Goal: Task Accomplishment & Management: Manage account settings

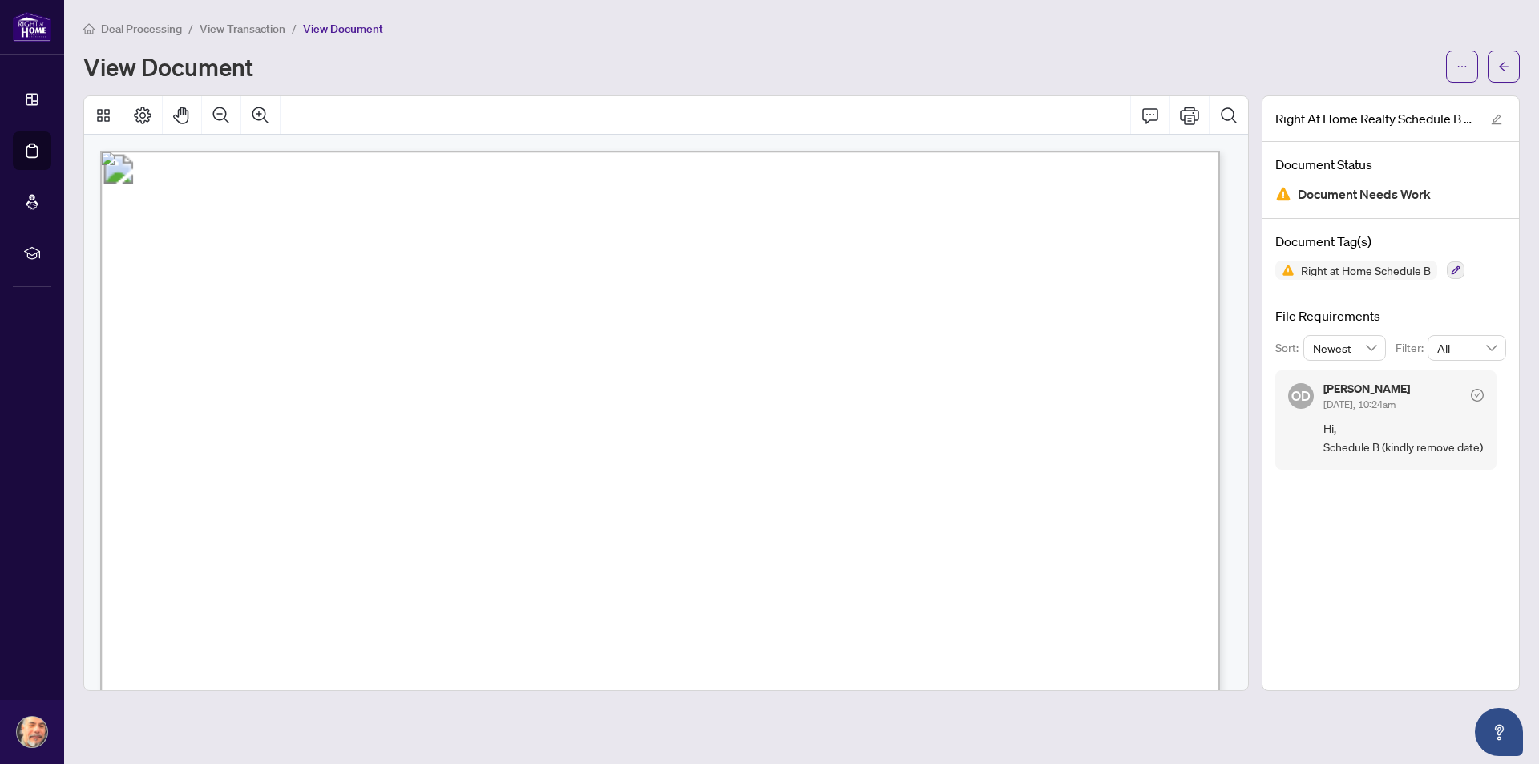
scroll to position [926, 0]
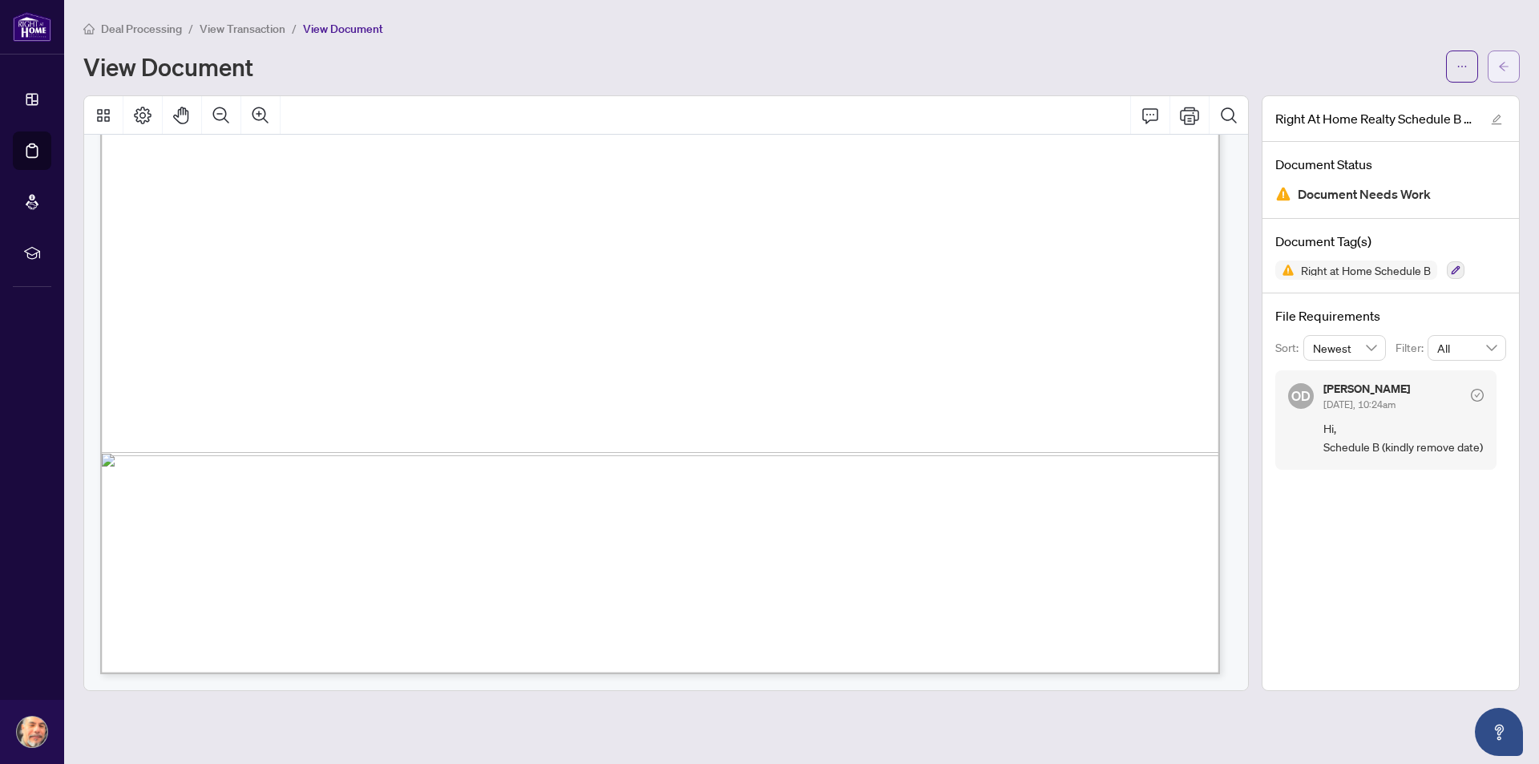
click at [1500, 71] on icon "arrow-left" at bounding box center [1504, 66] width 11 height 11
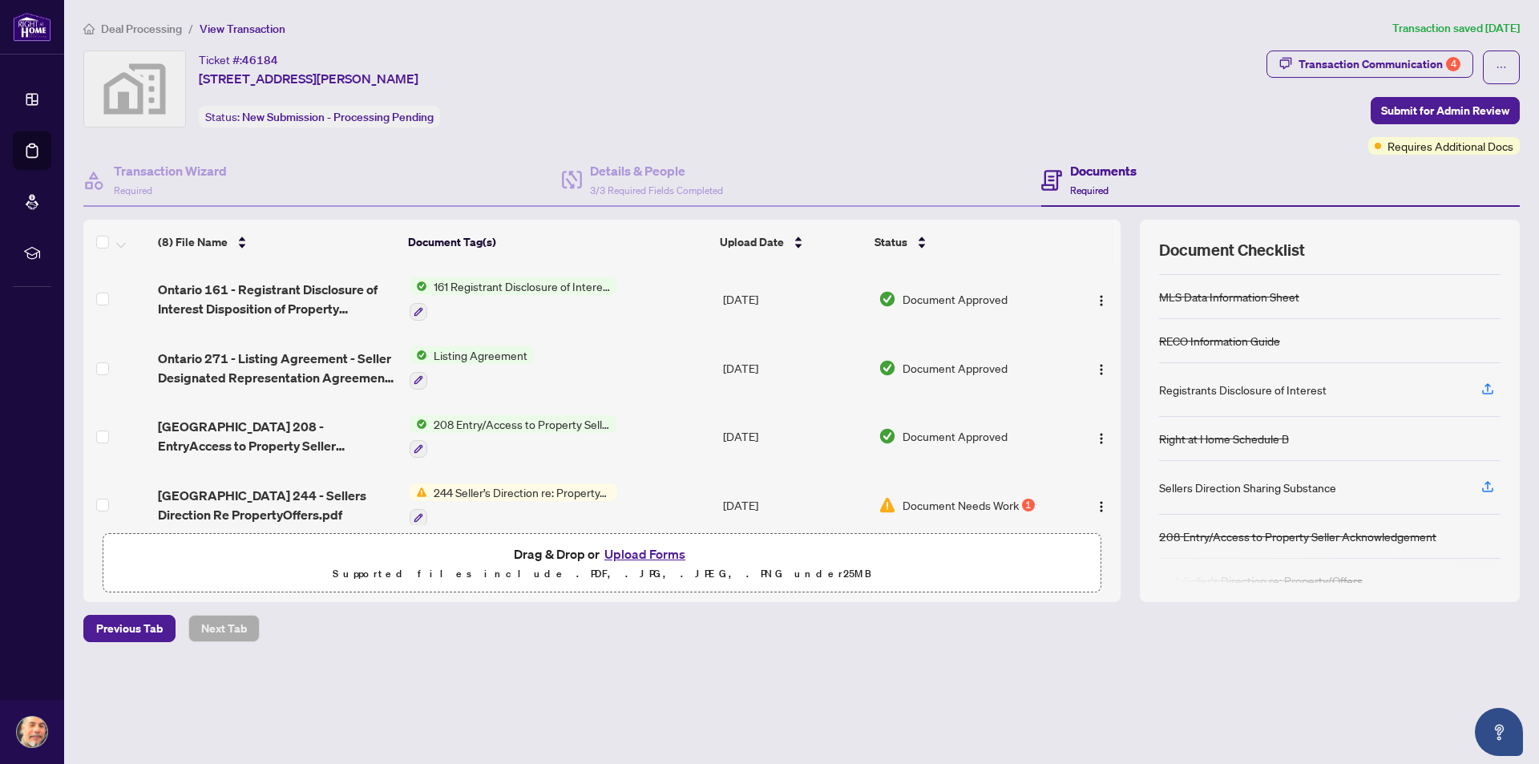
scroll to position [160, 0]
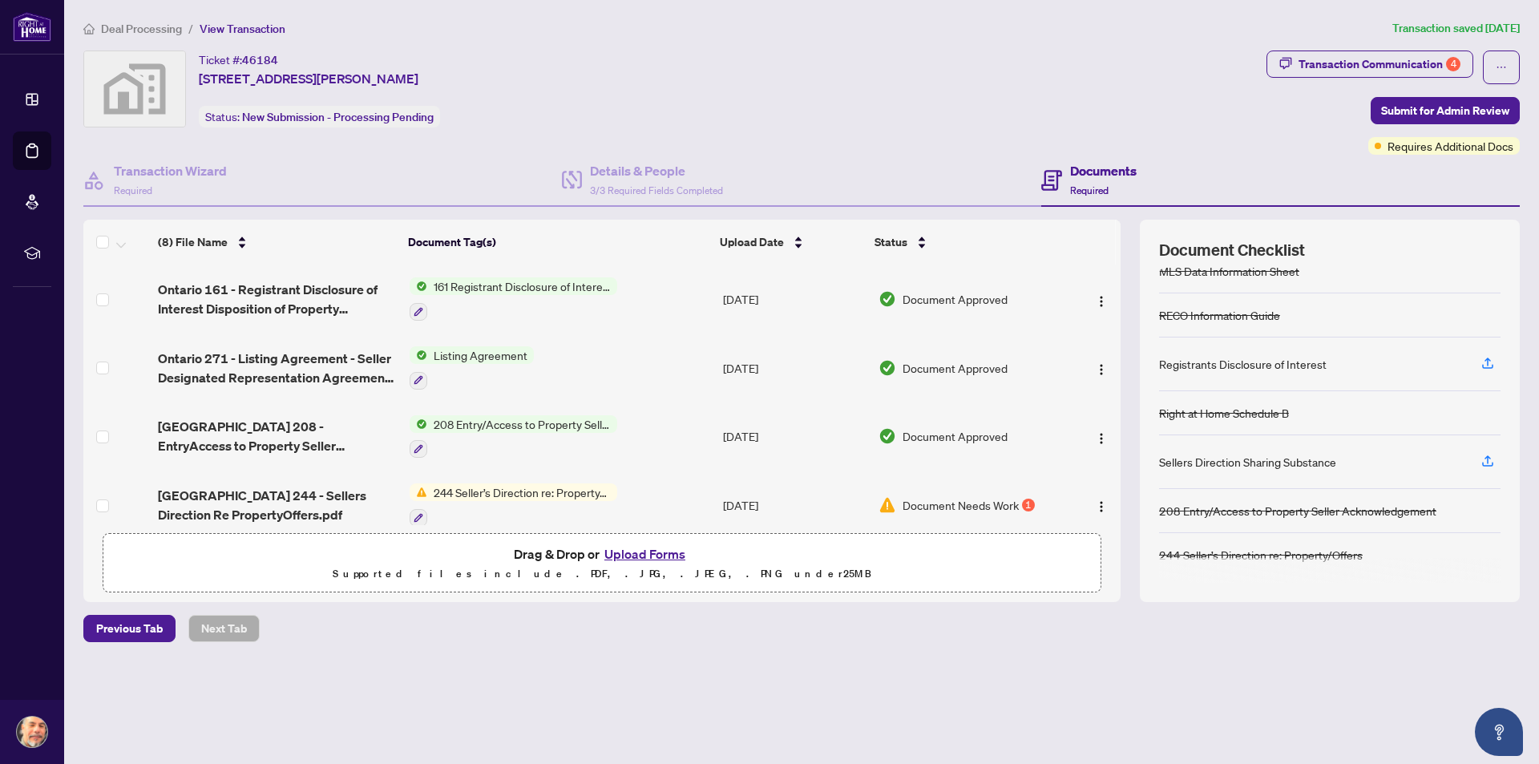
click at [1288, 369] on div "Registrants Disclosure of Interest" at bounding box center [1243, 364] width 168 height 18
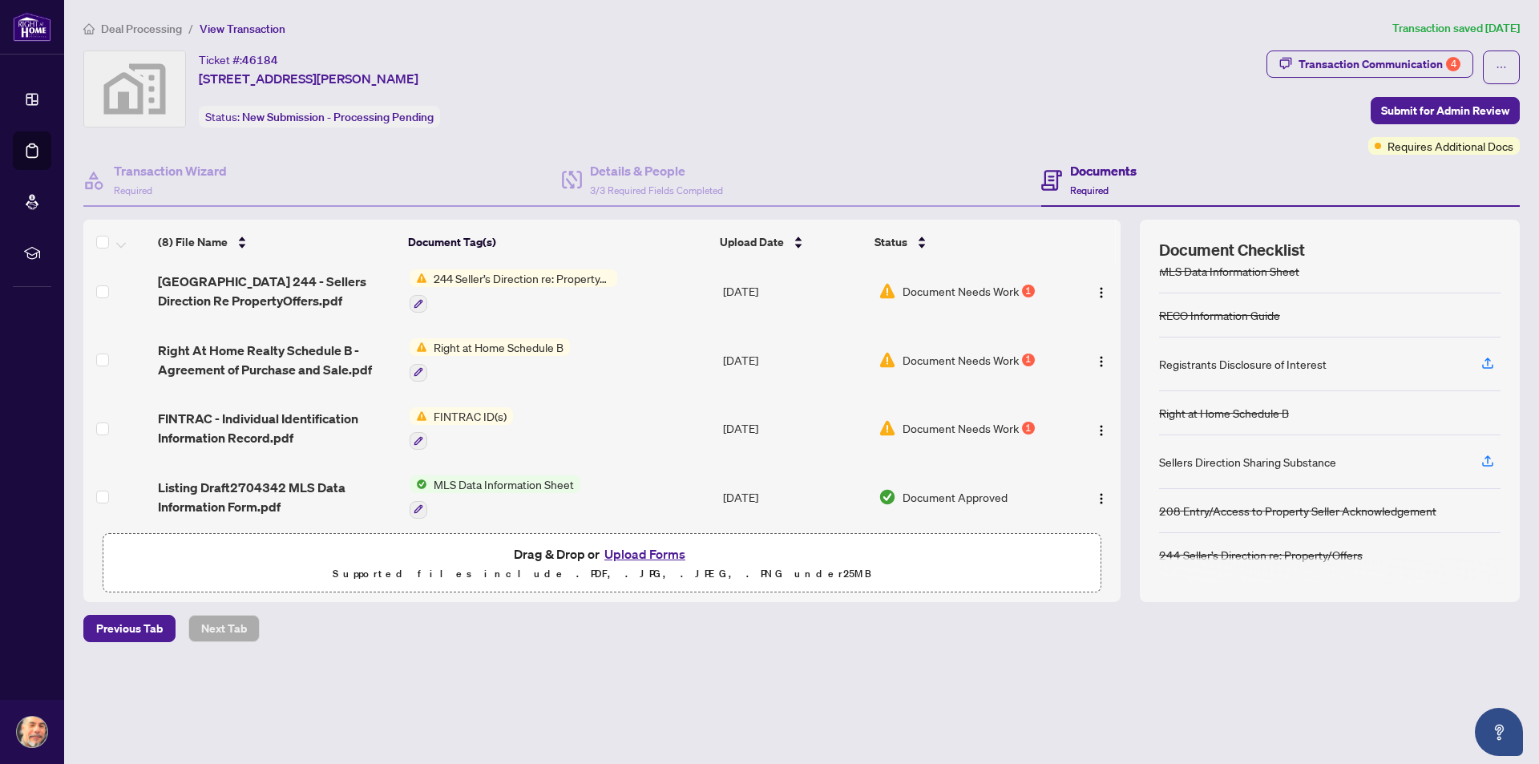
scroll to position [292, 0]
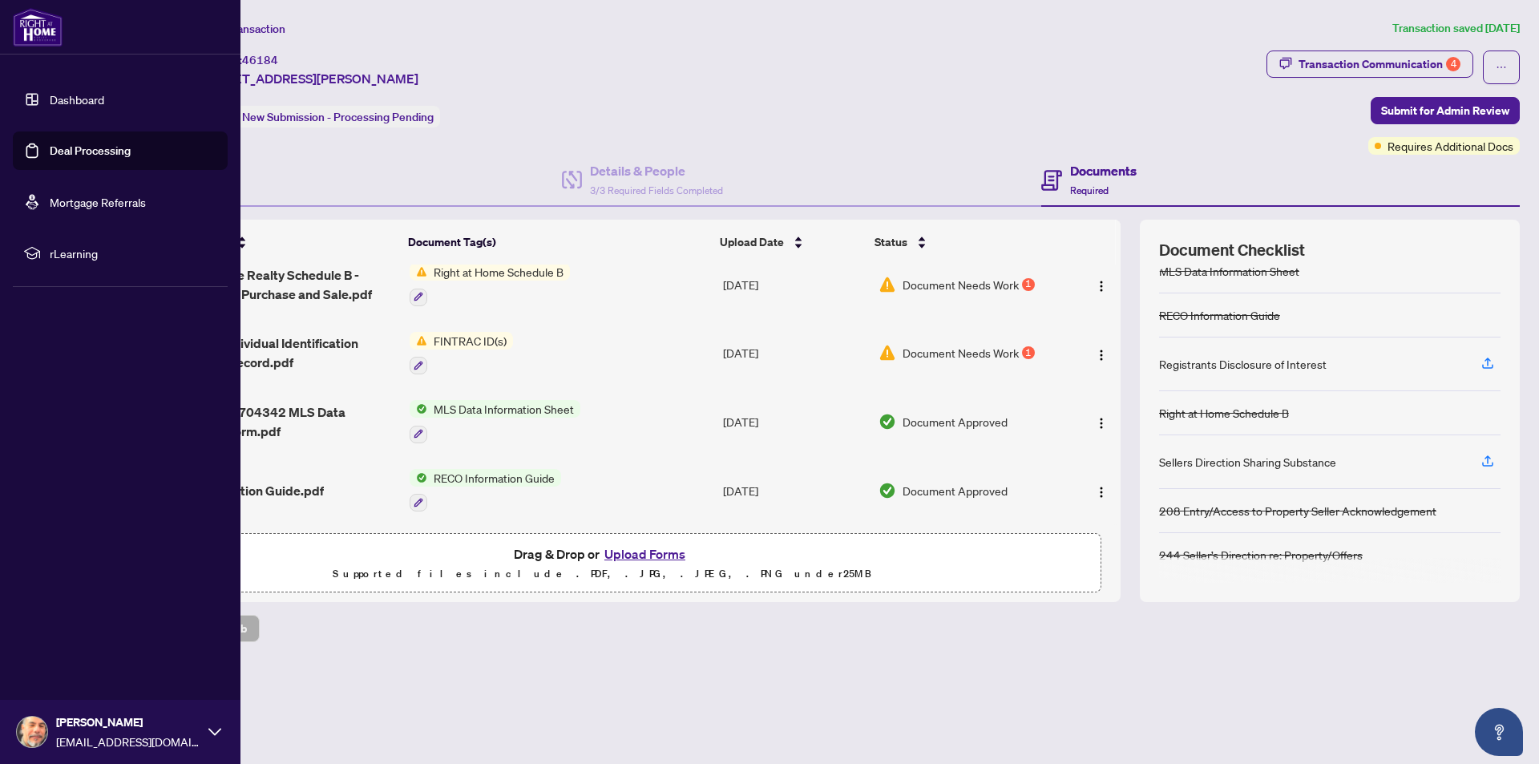
click at [37, 25] on img at bounding box center [38, 27] width 50 height 38
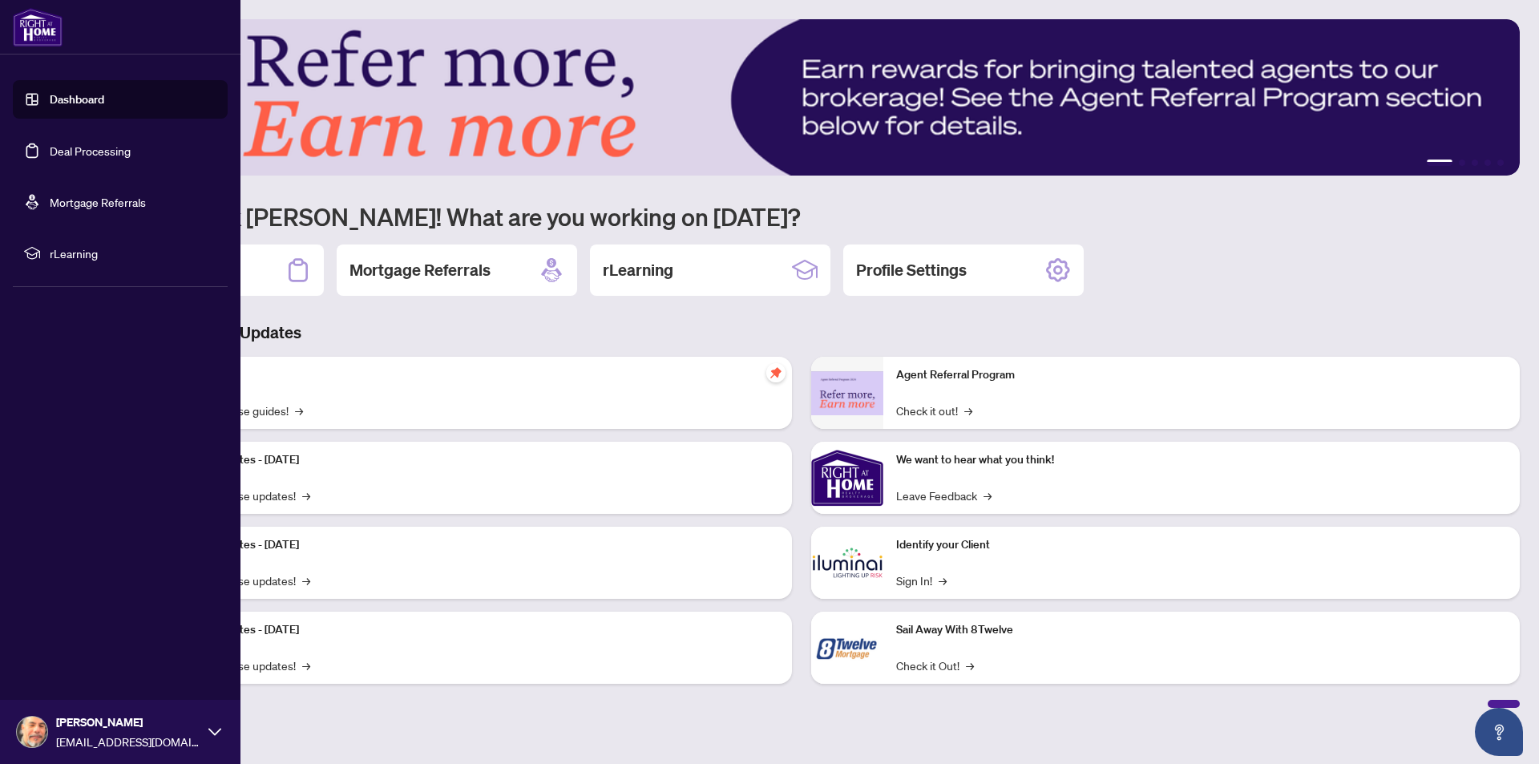
click at [37, 25] on img at bounding box center [38, 27] width 50 height 38
click at [55, 35] on img at bounding box center [38, 27] width 50 height 38
click at [208, 730] on div "[PERSON_NAME] [EMAIL_ADDRESS][DOMAIN_NAME]" at bounding box center [120, 732] width 241 height 64
click at [129, 628] on button "Logout" at bounding box center [120, 636] width 215 height 27
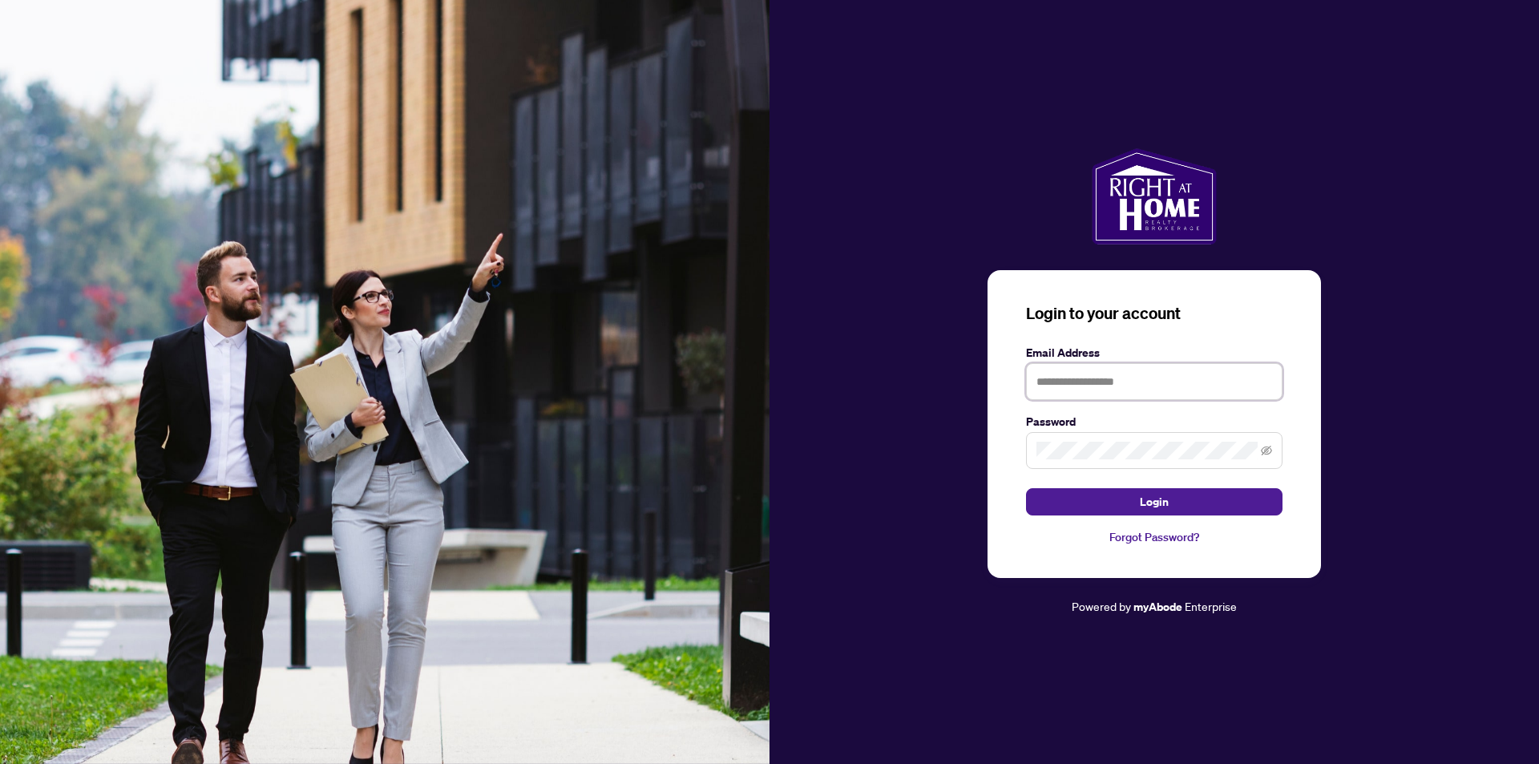
click at [1030, 377] on input "text" at bounding box center [1154, 381] width 257 height 37
type input "**********"
click at [1171, 503] on button "Login" at bounding box center [1154, 501] width 257 height 27
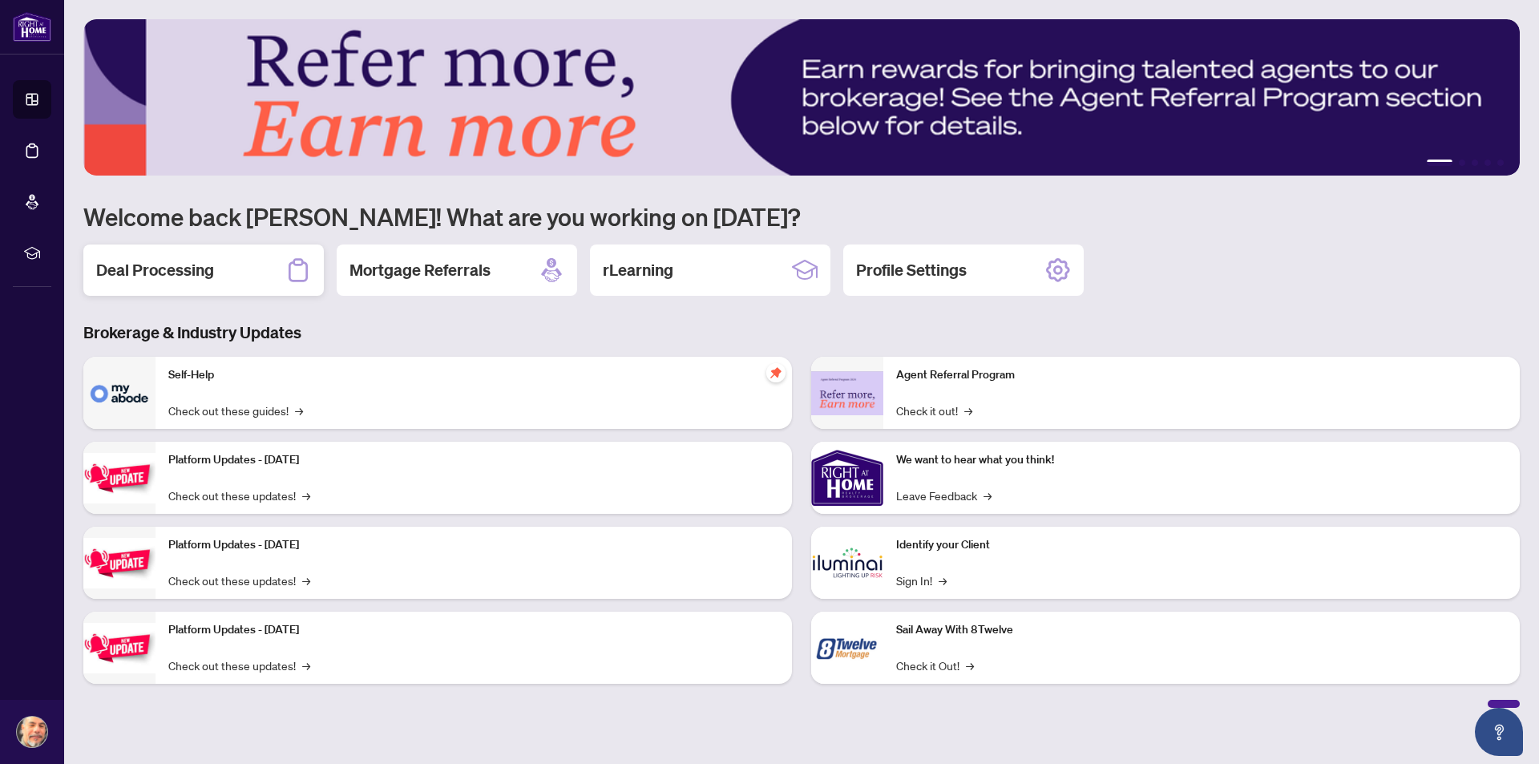
click at [246, 275] on div "Deal Processing" at bounding box center [203, 270] width 241 height 51
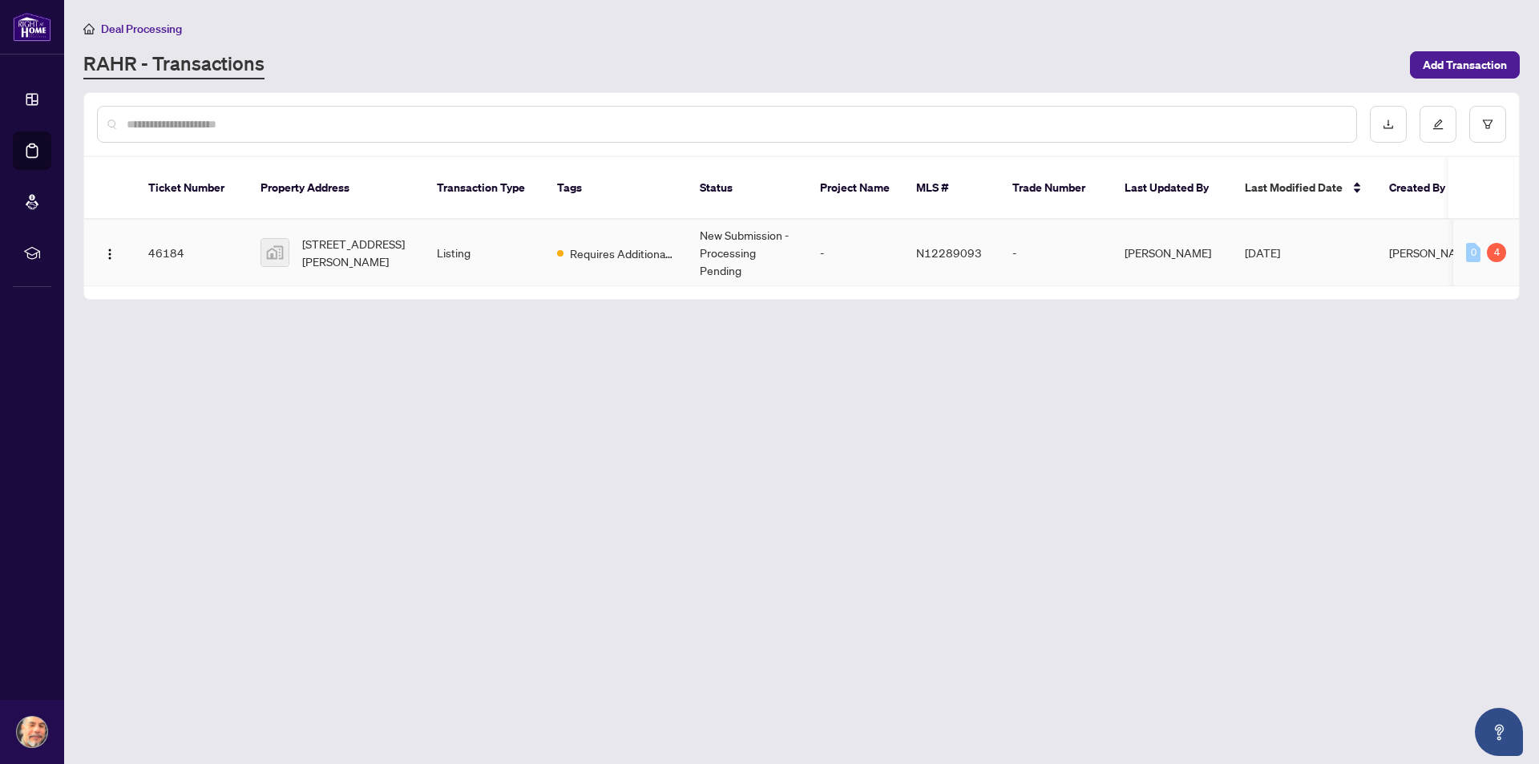
click at [646, 245] on td "Requires Additional Docs" at bounding box center [615, 253] width 143 height 67
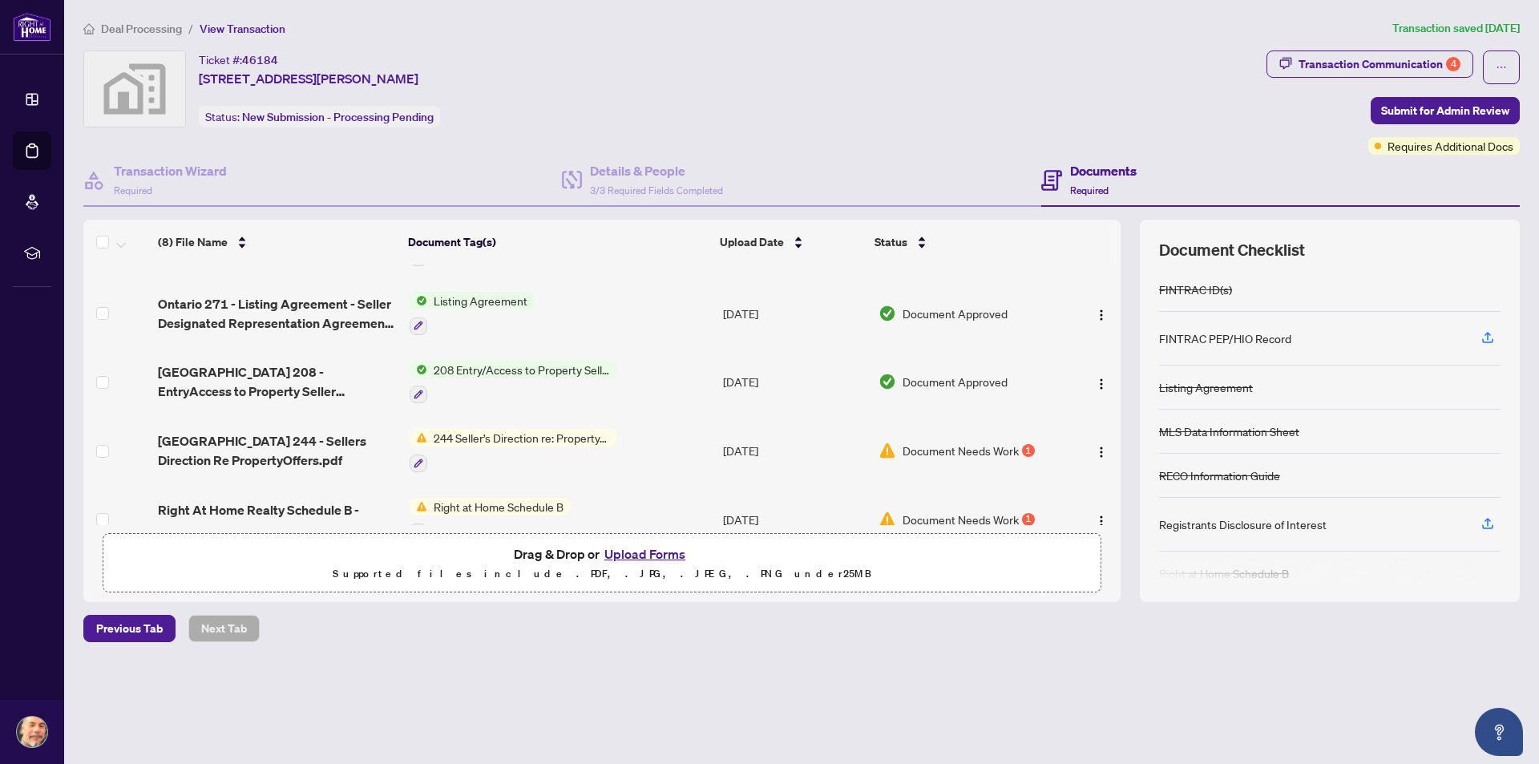
scroll to position [80, 0]
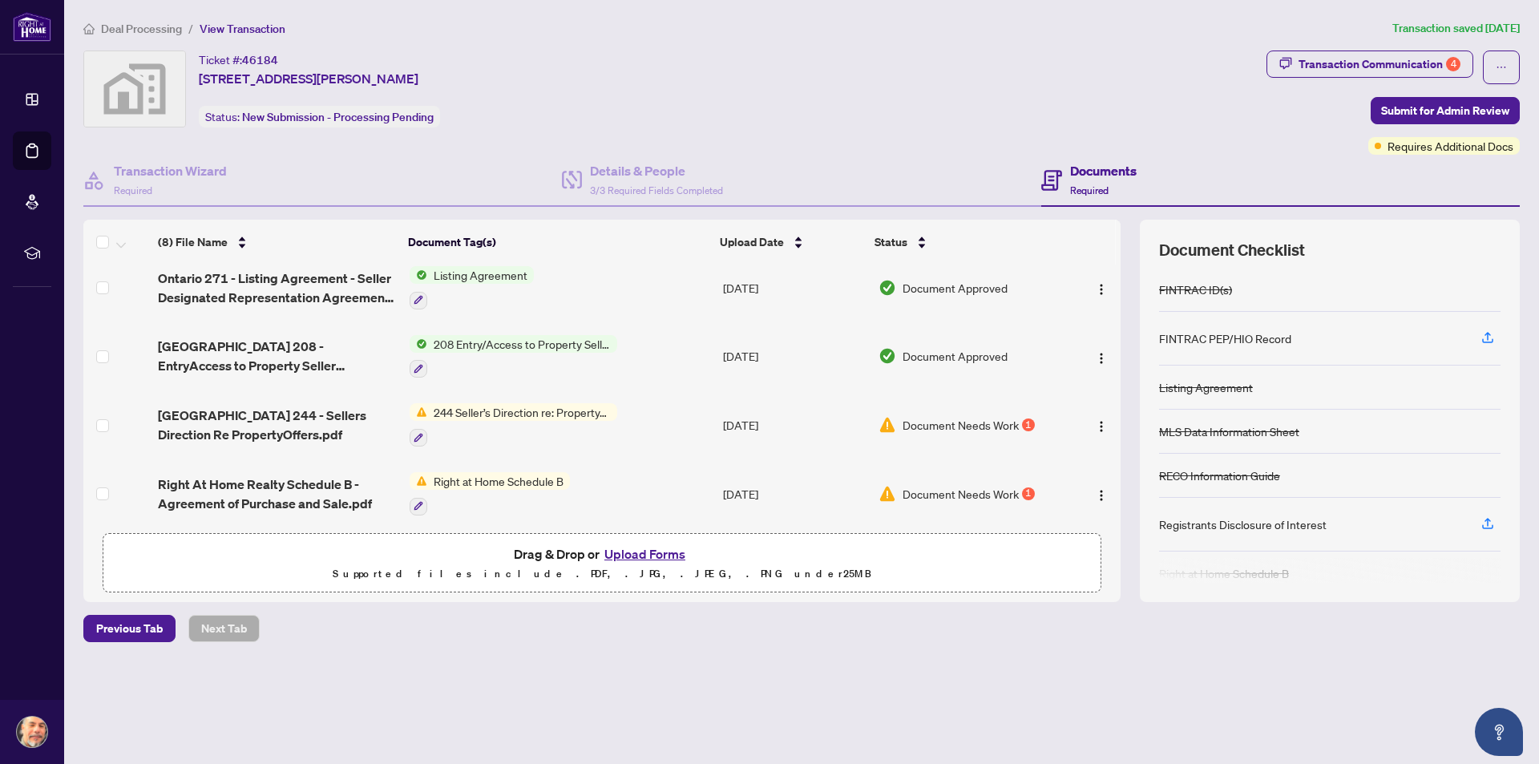
click at [969, 432] on td "Document Needs Work 1" at bounding box center [969, 424] width 194 height 69
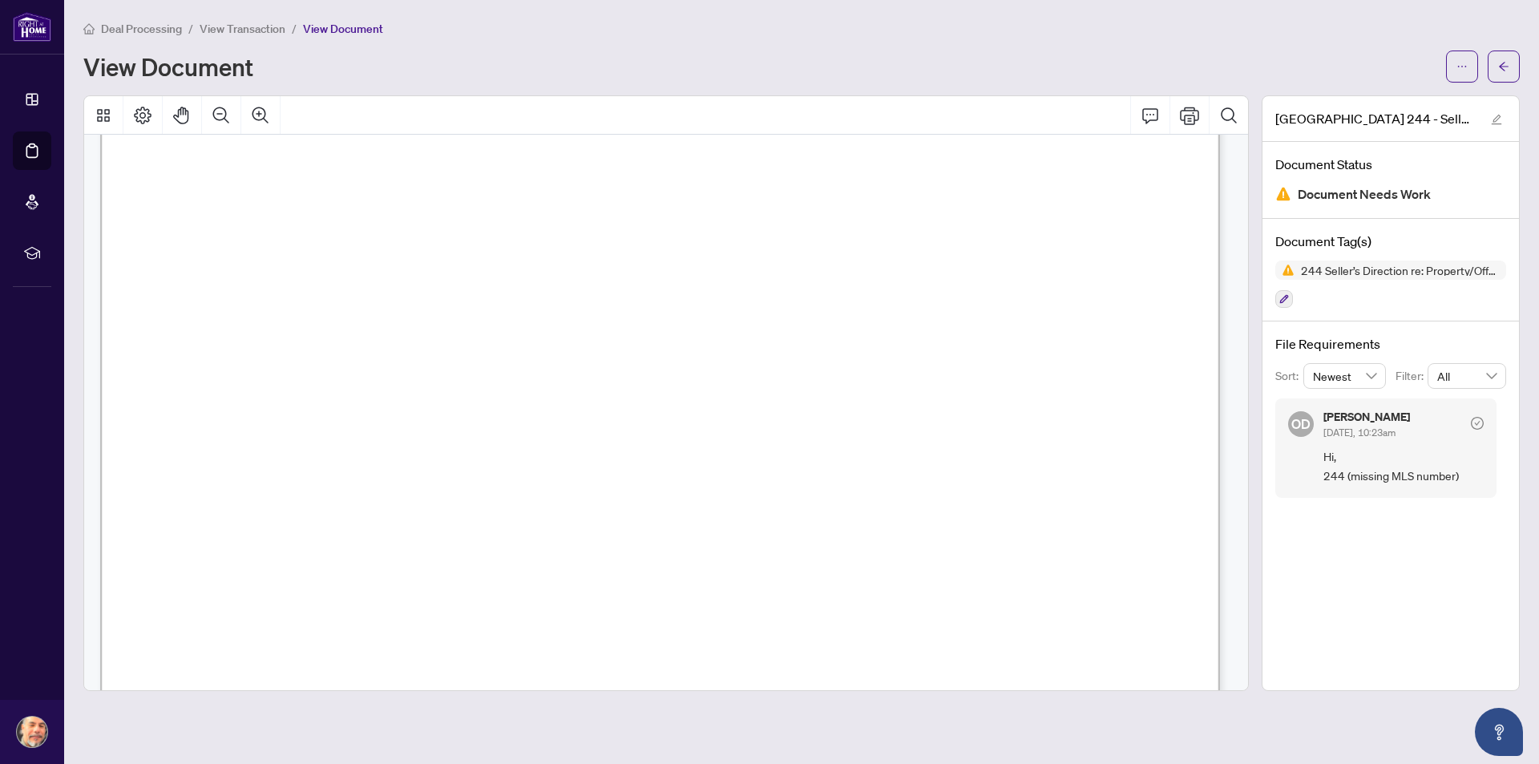
scroll to position [561, 0]
click at [1502, 75] on span "button" at bounding box center [1504, 67] width 11 height 26
